Goal: Task Accomplishment & Management: Manage account settings

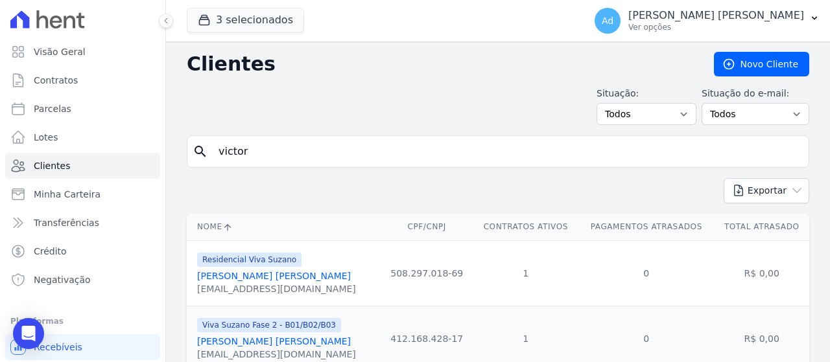
scroll to position [246, 0]
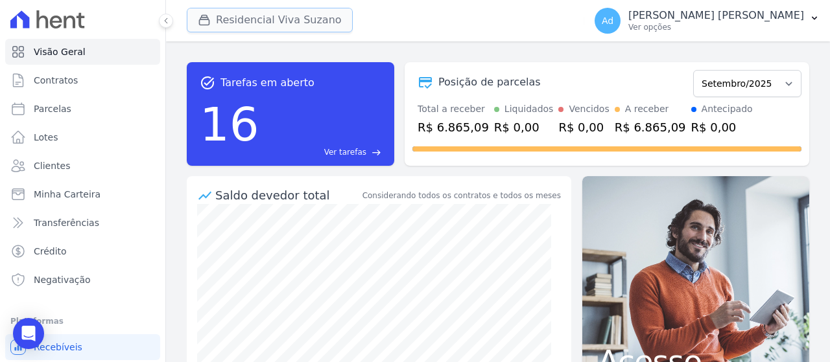
click at [259, 22] on button "Residencial Viva Suzano" at bounding box center [270, 20] width 166 height 25
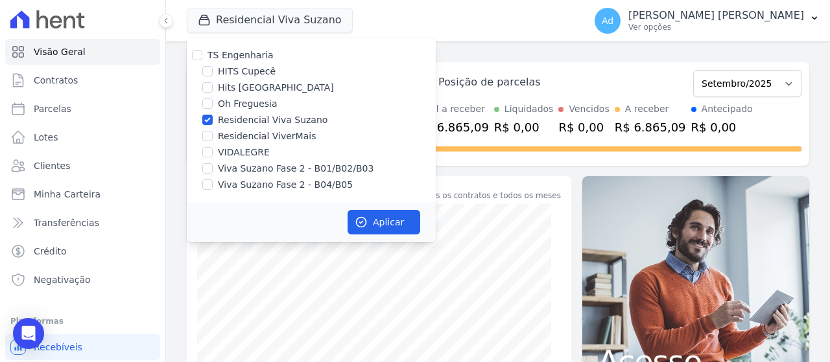
click at [247, 168] on label "Viva Suzano Fase 2 - B01/B02/B03" at bounding box center [296, 169] width 156 height 14
click at [213, 168] on input "Viva Suzano Fase 2 - B01/B02/B03" at bounding box center [207, 168] width 10 height 10
checkbox input "true"
click at [255, 183] on label "Viva Suzano Fase 2 - B04/B05" at bounding box center [285, 185] width 135 height 14
click at [213, 183] on input "Viva Suzano Fase 2 - B04/B05" at bounding box center [207, 185] width 10 height 10
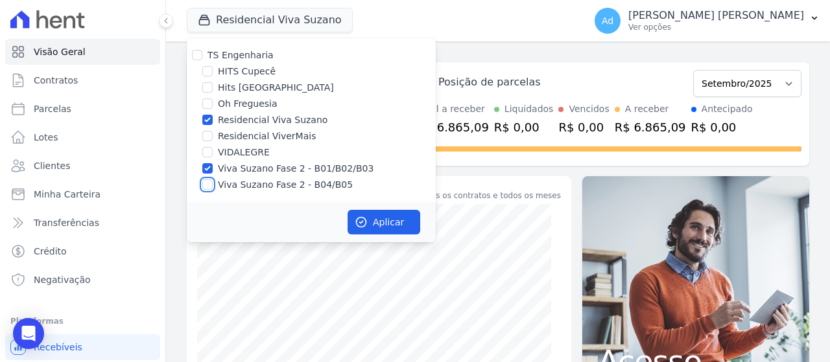
checkbox input "true"
click at [364, 217] on icon "button" at bounding box center [361, 222] width 13 height 13
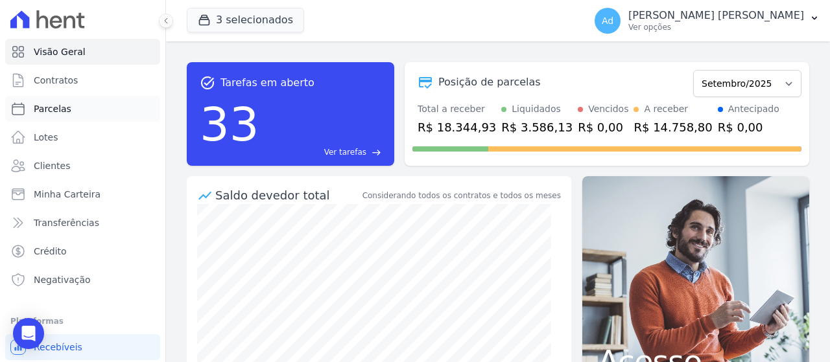
click at [53, 108] on span "Parcelas" at bounding box center [53, 108] width 38 height 13
select select
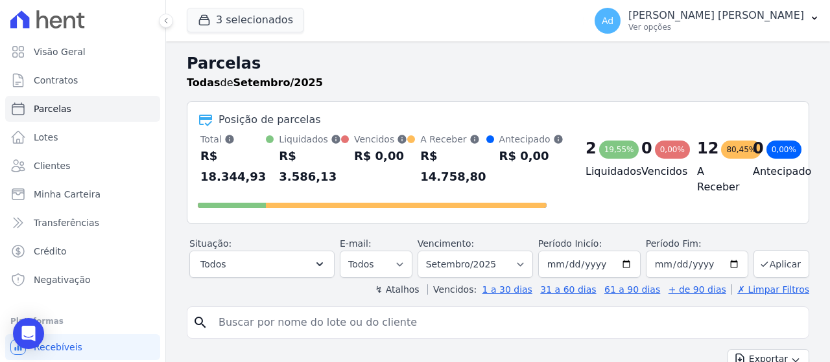
click at [338, 326] on input "search" at bounding box center [507, 323] width 593 height 26
type input "b04 17"
select select
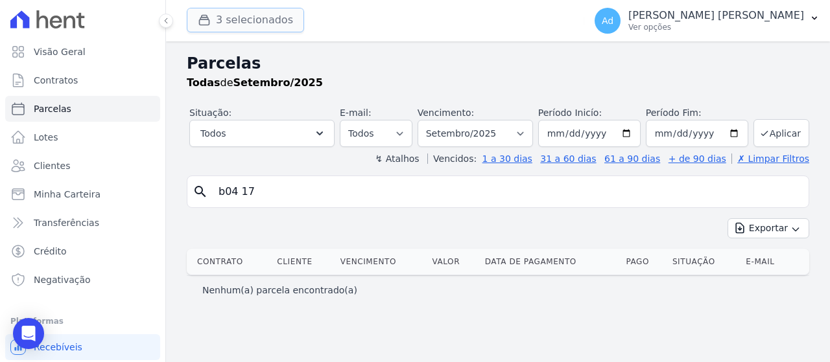
click at [253, 21] on button "3 selecionados" at bounding box center [245, 20] width 117 height 25
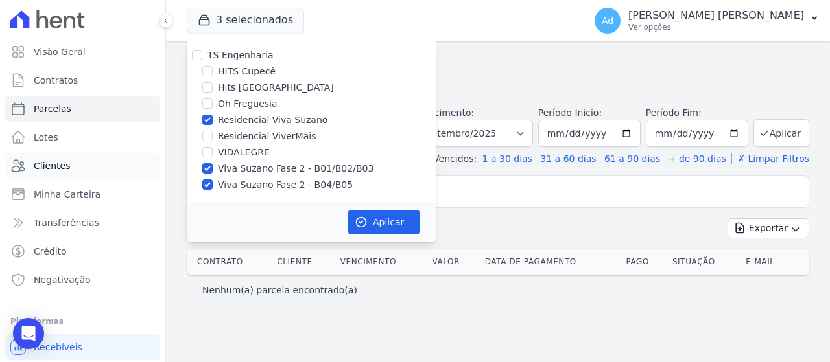
click at [54, 165] on span "Clientes" at bounding box center [52, 166] width 36 height 13
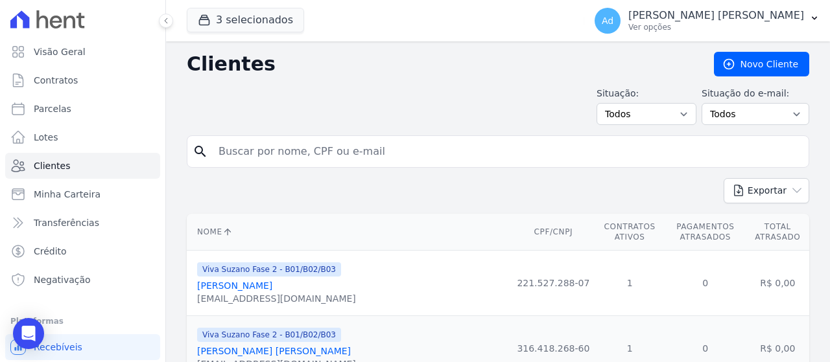
click at [309, 152] on input "search" at bounding box center [507, 152] width 593 height 26
type input "priscila"
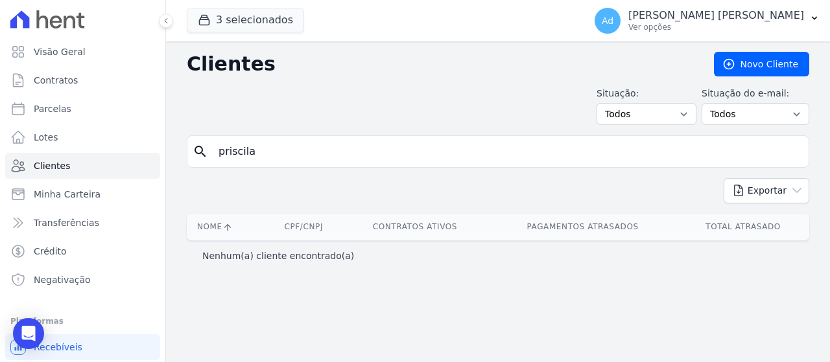
drag, startPoint x: 257, startPoint y: 151, endPoint x: 218, endPoint y: 144, distance: 40.2
click at [218, 144] on input "priscila" at bounding box center [507, 152] width 593 height 26
type input "fiuza"
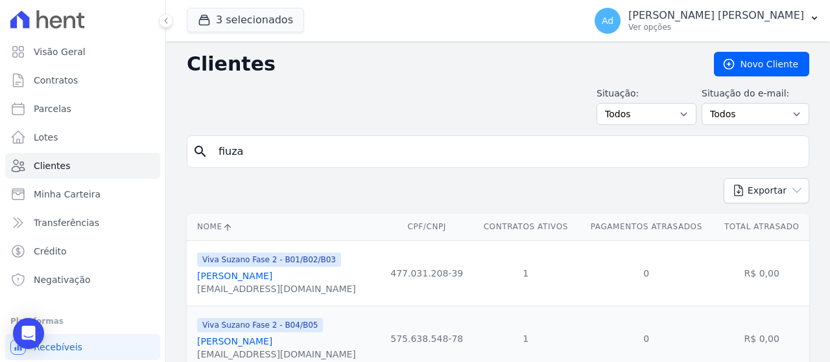
scroll to position [50, 0]
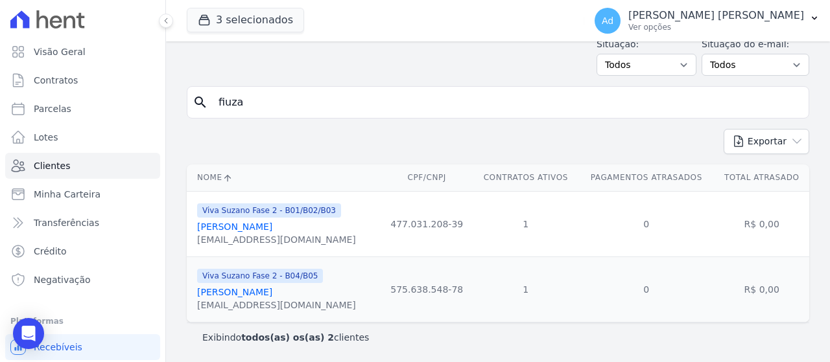
click at [272, 294] on link "Priscilia Rodrigues Fiuza" at bounding box center [234, 292] width 75 height 10
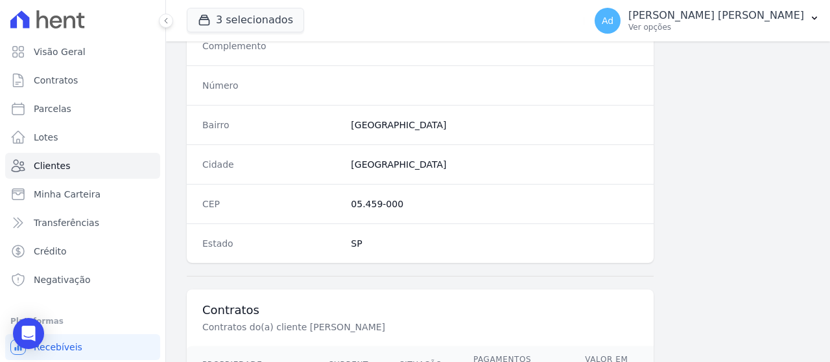
scroll to position [861, 0]
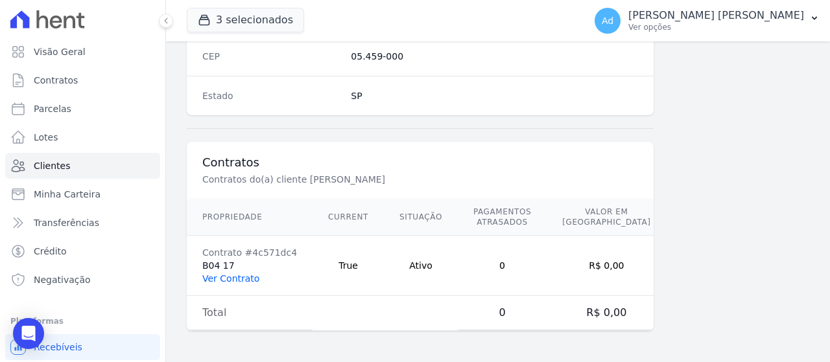
click at [214, 278] on link "Ver Contrato" at bounding box center [230, 279] width 57 height 10
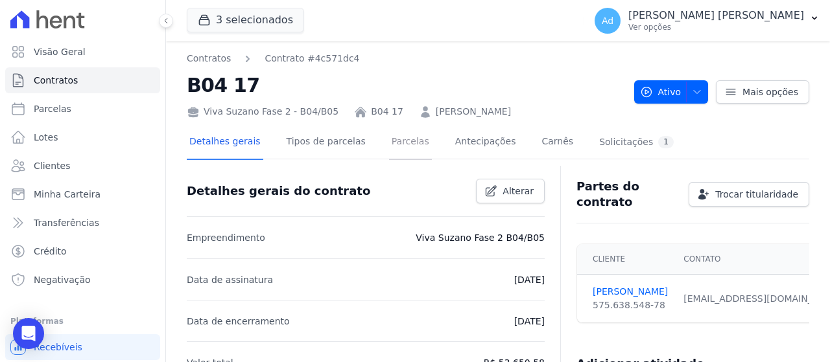
click at [397, 134] on link "Parcelas" at bounding box center [410, 143] width 43 height 34
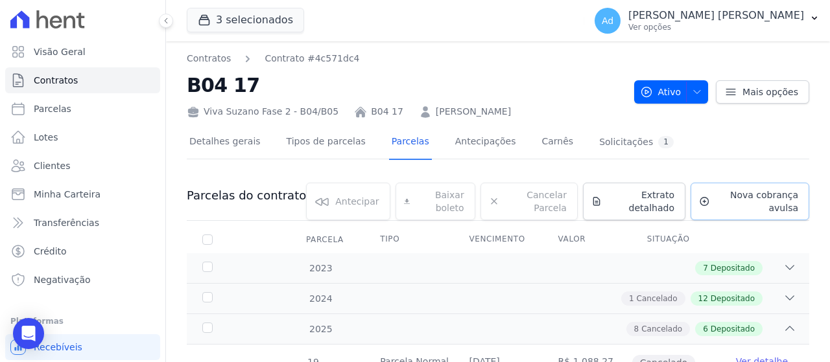
click at [715, 208] on span "Nova cobrança avulsa" at bounding box center [756, 202] width 83 height 26
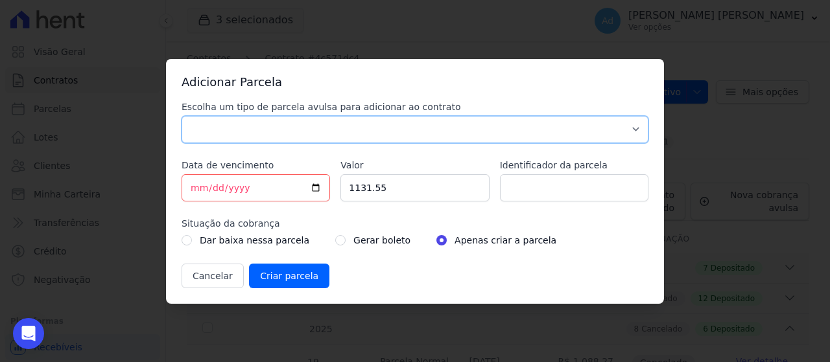
click at [354, 124] on select "Parcela Normal Sinal Caução Intercalada Chaves Pré Chaves Pós Chaves Taxas Quit…" at bounding box center [415, 129] width 467 height 27
select select "standard"
click at [182, 116] on select "Parcela Normal Sinal Caução Intercalada Chaves Pré Chaves Pós Chaves Taxas Quit…" at bounding box center [415, 129] width 467 height 27
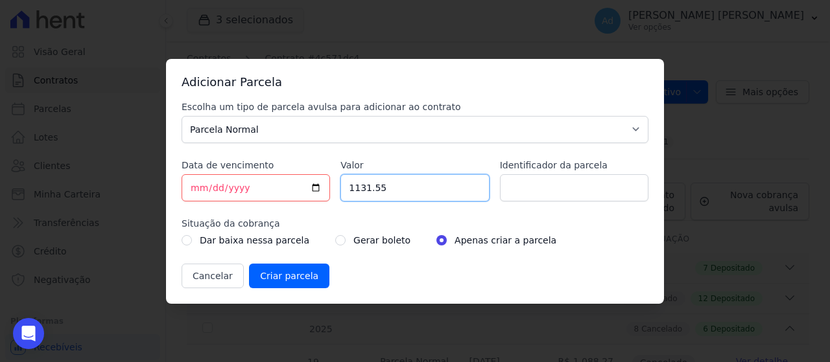
drag, startPoint x: 438, startPoint y: 194, endPoint x: 256, endPoint y: 160, distance: 185.3
click at [256, 160] on div "Escolha um tipo de parcela avulsa para adicionar ao contrato Parcela Normal Sin…" at bounding box center [415, 195] width 467 height 188
click at [410, 192] on input "Valor" at bounding box center [414, 187] width 148 height 27
type input "1"
type input "1.1"
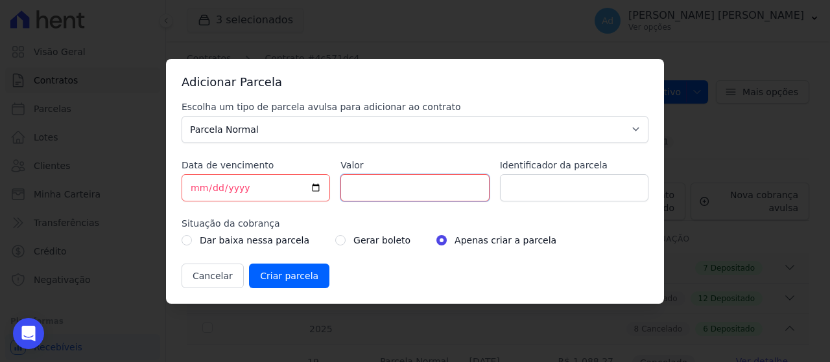
type input "1"
type input "1141.85"
click at [571, 196] on input "Identificador da parcela" at bounding box center [574, 187] width 148 height 27
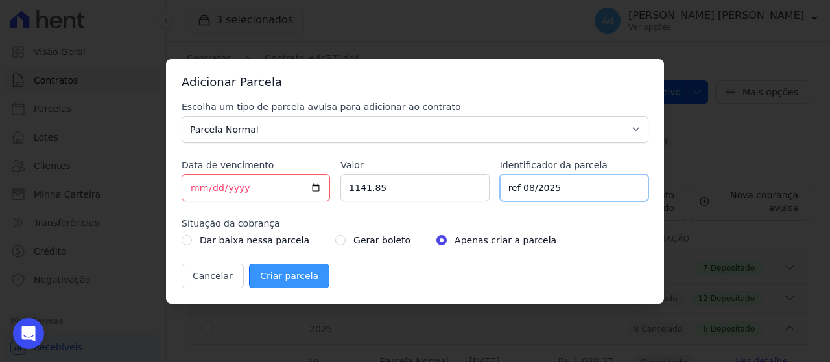
type input "ref 08/2025"
click at [289, 275] on input "Criar parcela" at bounding box center [289, 276] width 80 height 25
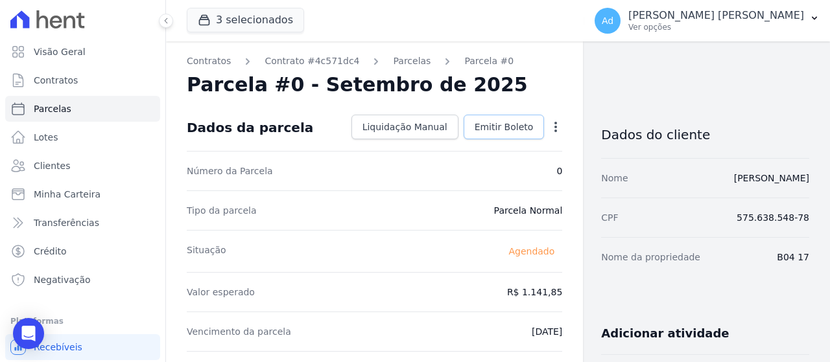
click at [506, 119] on link "Emitir Boleto" at bounding box center [504, 127] width 81 height 25
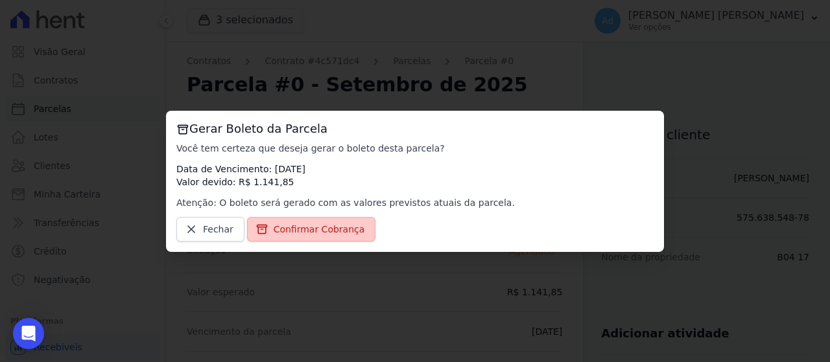
click at [300, 233] on span "Confirmar Cobrança" at bounding box center [319, 229] width 91 height 13
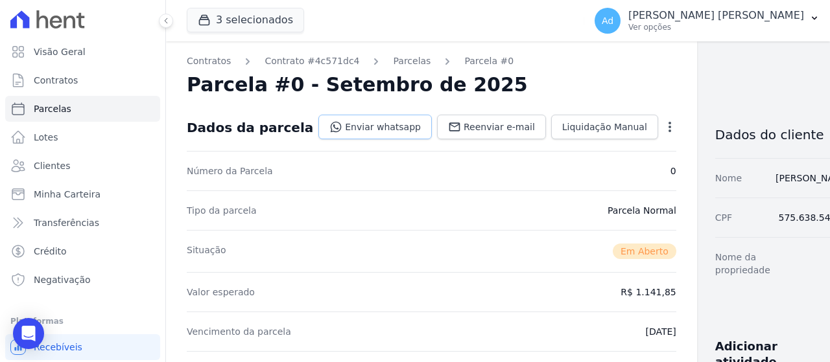
click at [333, 135] on link "Enviar whatsapp" at bounding box center [374, 127] width 113 height 25
